Goal: Find specific page/section: Find specific page/section

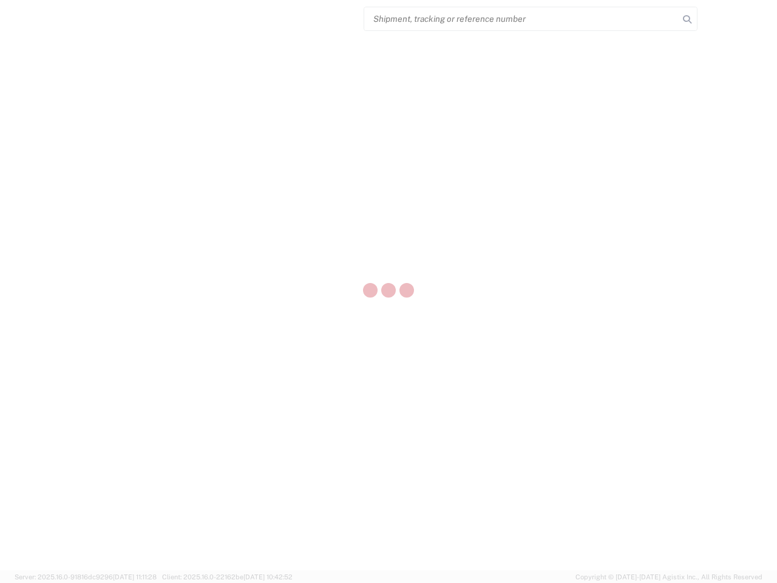
select select "US"
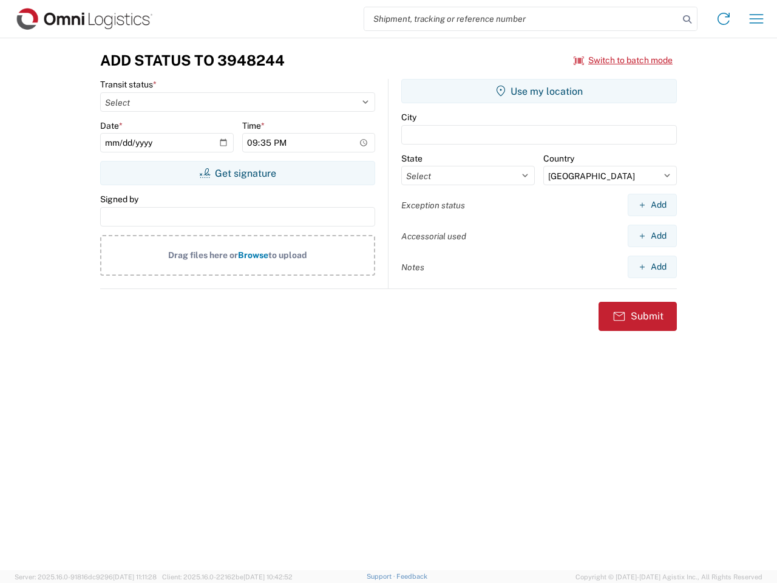
click at [522, 19] on input "search" at bounding box center [521, 18] width 315 height 23
click at [687, 19] on icon at bounding box center [687, 19] width 17 height 17
click at [724, 19] on icon at bounding box center [723, 18] width 19 height 19
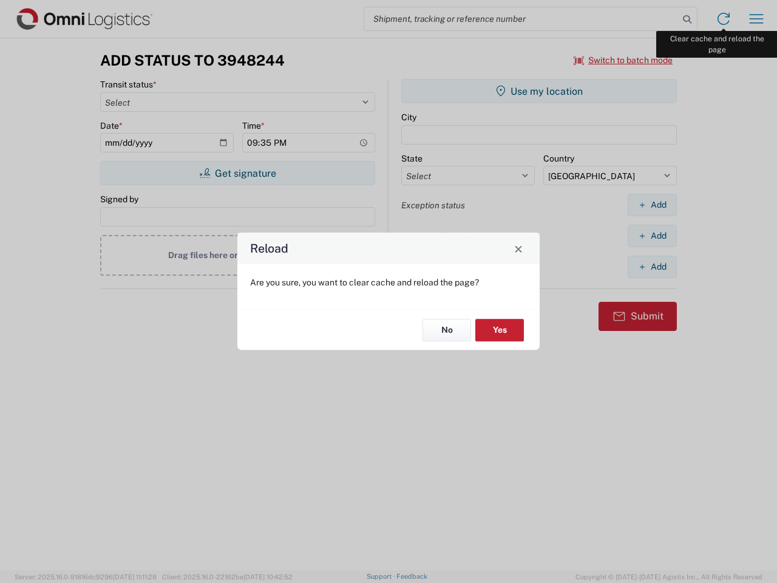
click at [757, 19] on div "Reload Are you sure, you want to clear cache and reload the page? No Yes" at bounding box center [388, 291] width 777 height 583
click at [624, 60] on div "Reload Are you sure, you want to clear cache and reload the page? No Yes" at bounding box center [388, 291] width 777 height 583
click at [237, 173] on div "Reload Are you sure, you want to clear cache and reload the page? No Yes" at bounding box center [388, 291] width 777 height 583
click at [539, 91] on div "Reload Are you sure, you want to clear cache and reload the page? No Yes" at bounding box center [388, 291] width 777 height 583
click at [652, 205] on div "Reload Are you sure, you want to clear cache and reload the page? No Yes" at bounding box center [388, 291] width 777 height 583
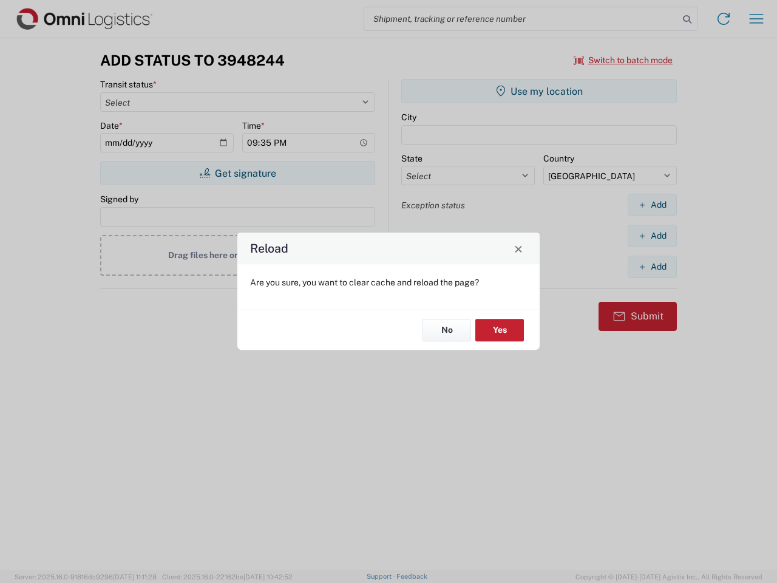
click at [652, 236] on div "Reload Are you sure, you want to clear cache and reload the page? No Yes" at bounding box center [388, 291] width 777 height 583
click at [652, 267] on div "Reload Are you sure, you want to clear cache and reload the page? No Yes" at bounding box center [388, 291] width 777 height 583
